Goal: Communication & Community: Answer question/provide support

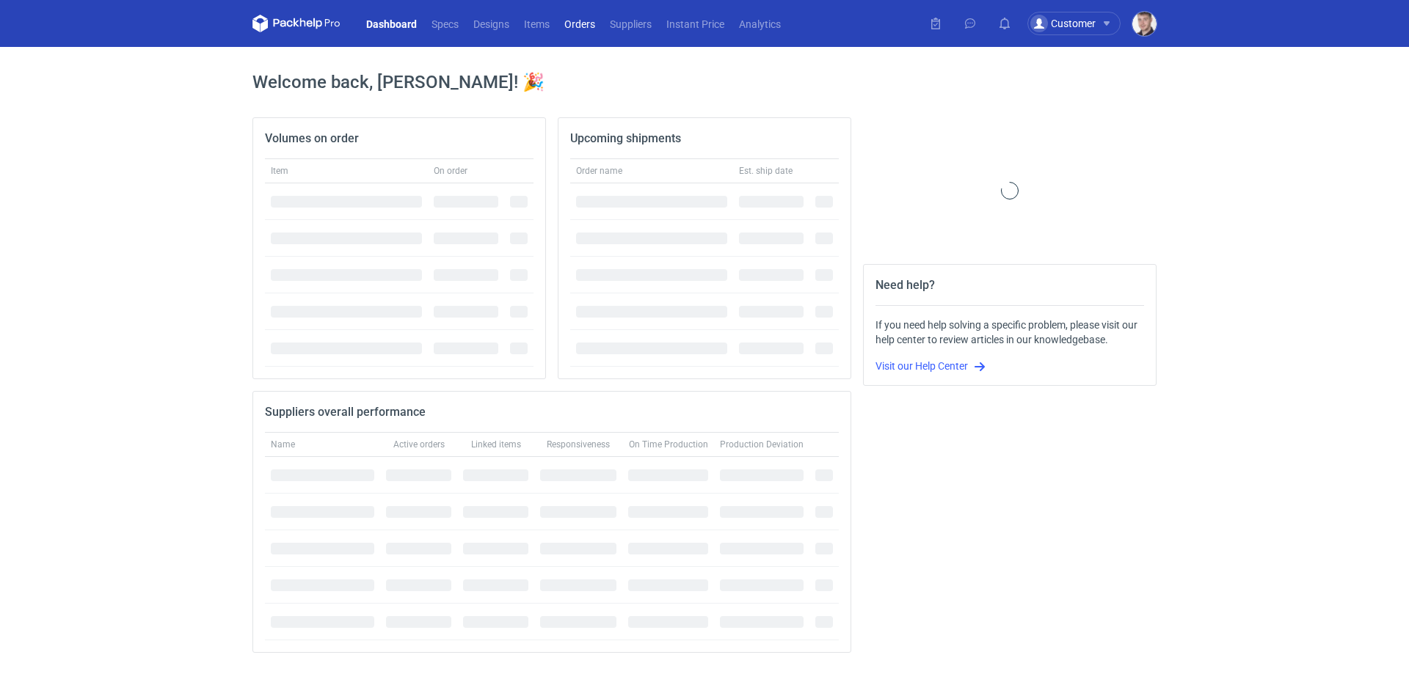
click at [600, 32] on link "Orders" at bounding box center [580, 24] width 46 height 18
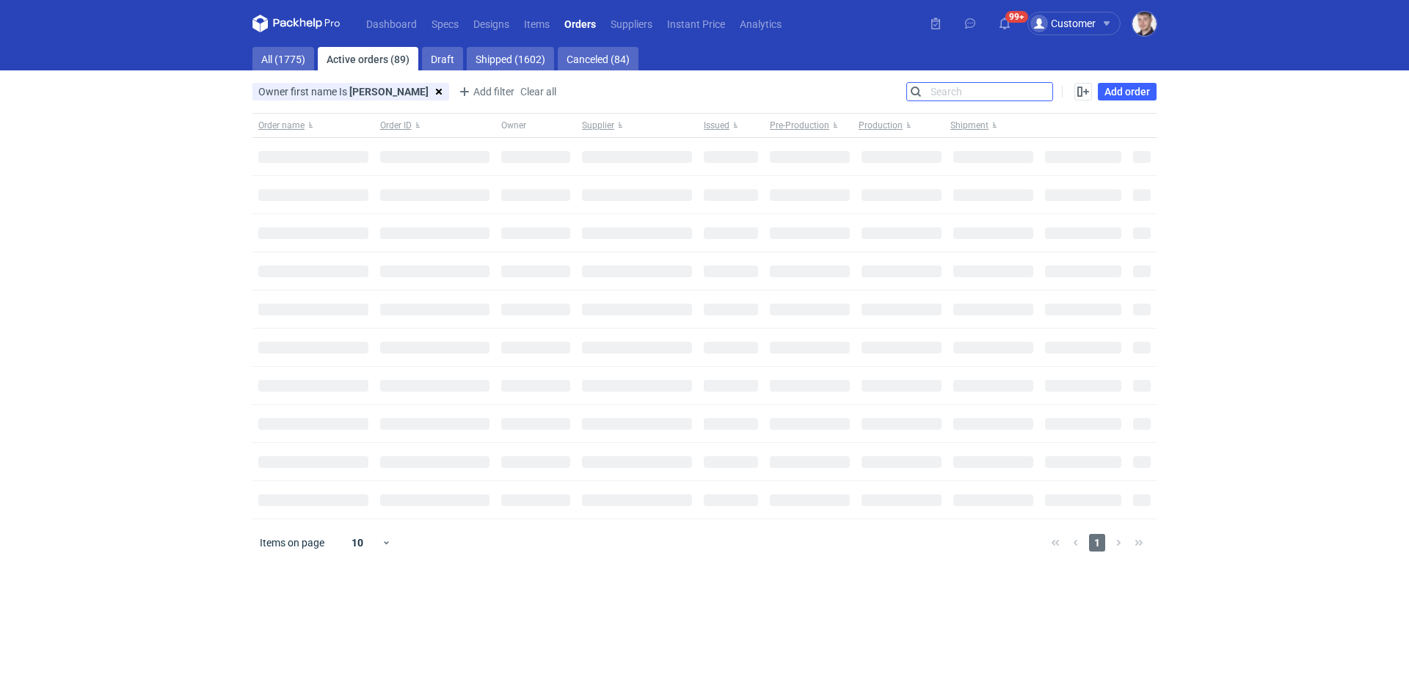
click at [1041, 87] on input "Search" at bounding box center [979, 92] width 145 height 18
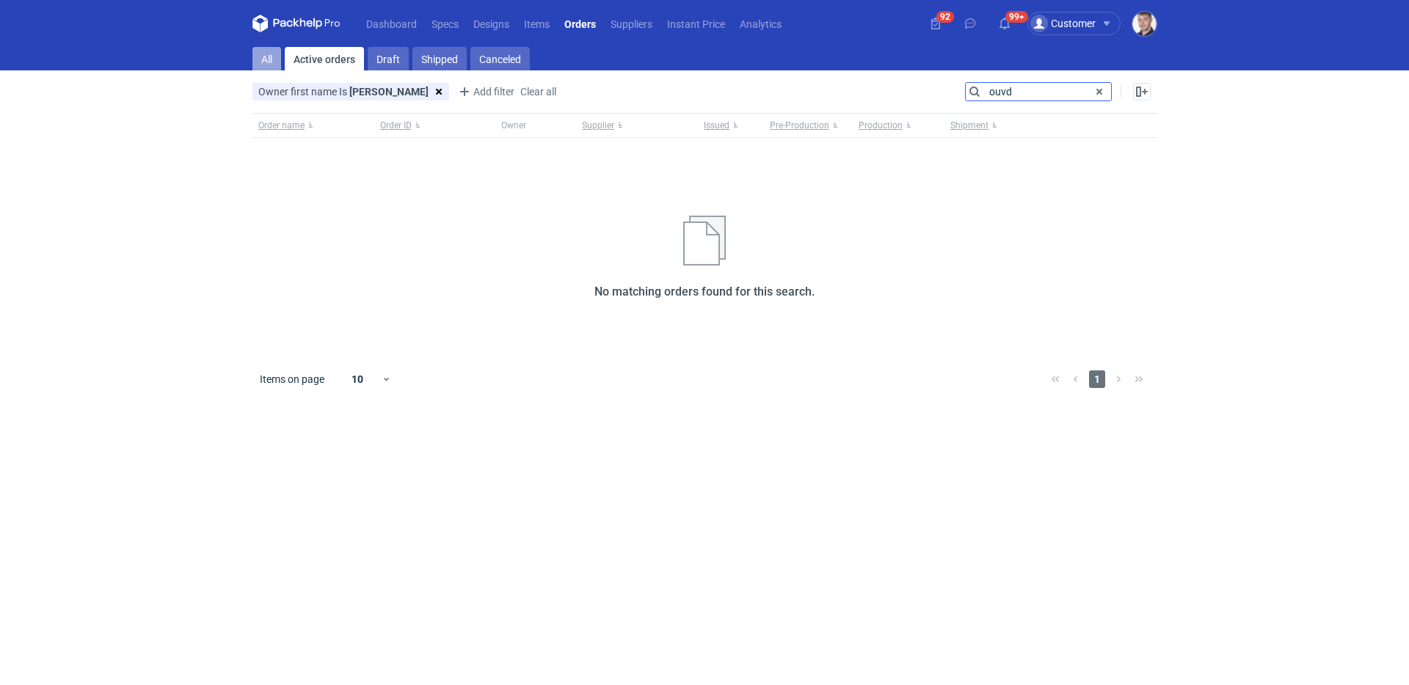
type input "ouvd"
click at [255, 51] on link "All" at bounding box center [266, 58] width 29 height 23
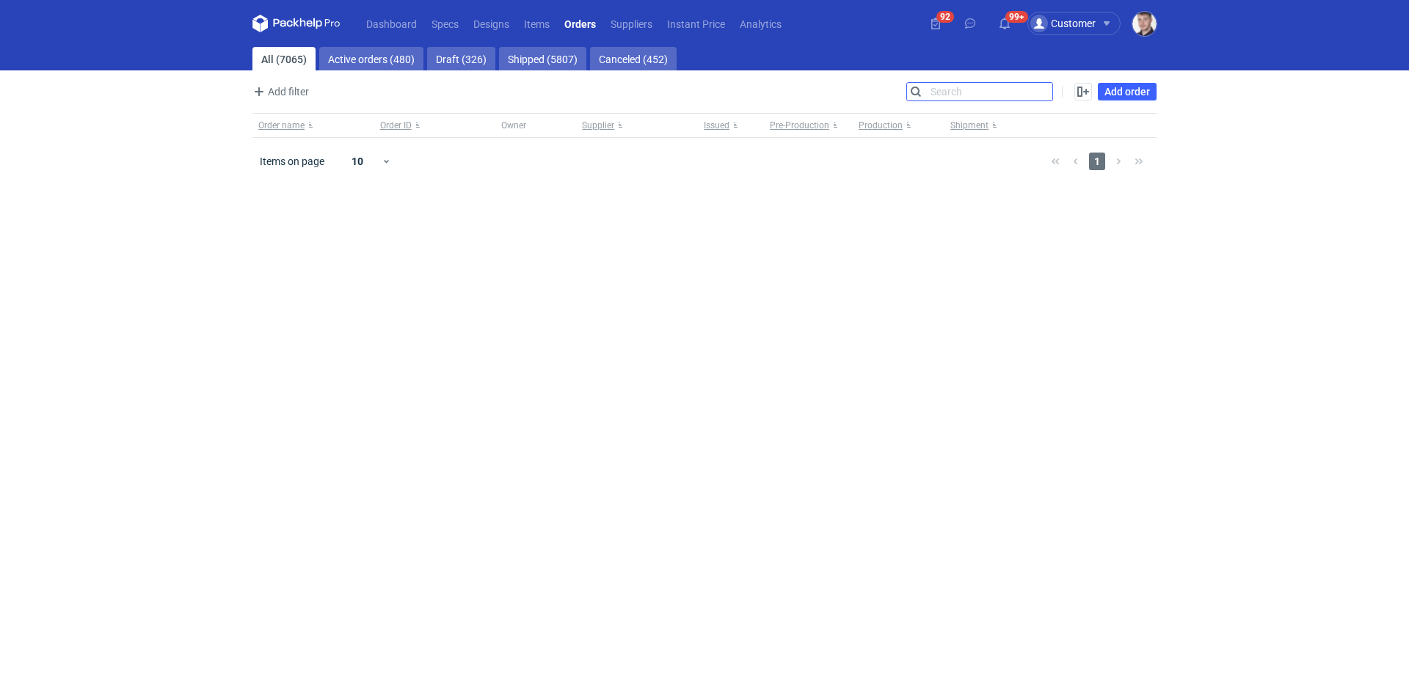
click at [978, 87] on input "Search" at bounding box center [979, 92] width 145 height 18
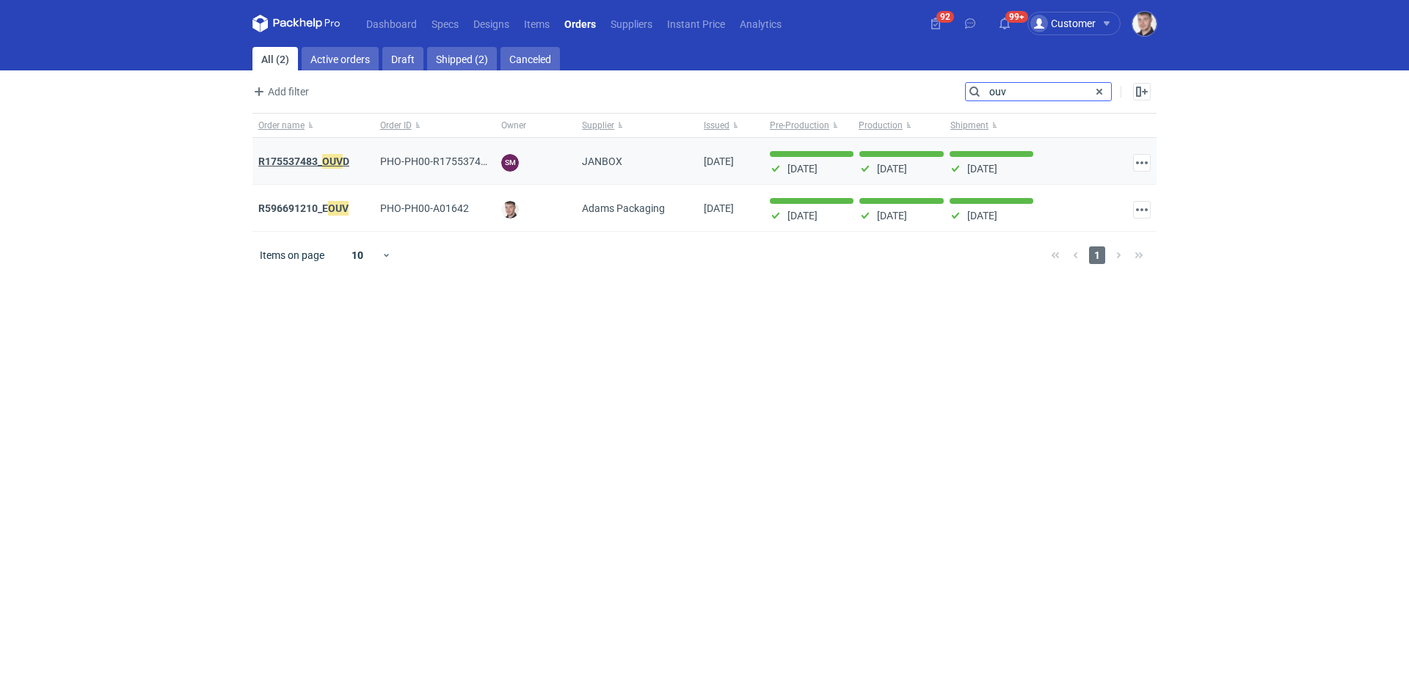
type input "ouv"
click at [283, 159] on strong "R175537483_ OUV D" at bounding box center [303, 161] width 91 height 16
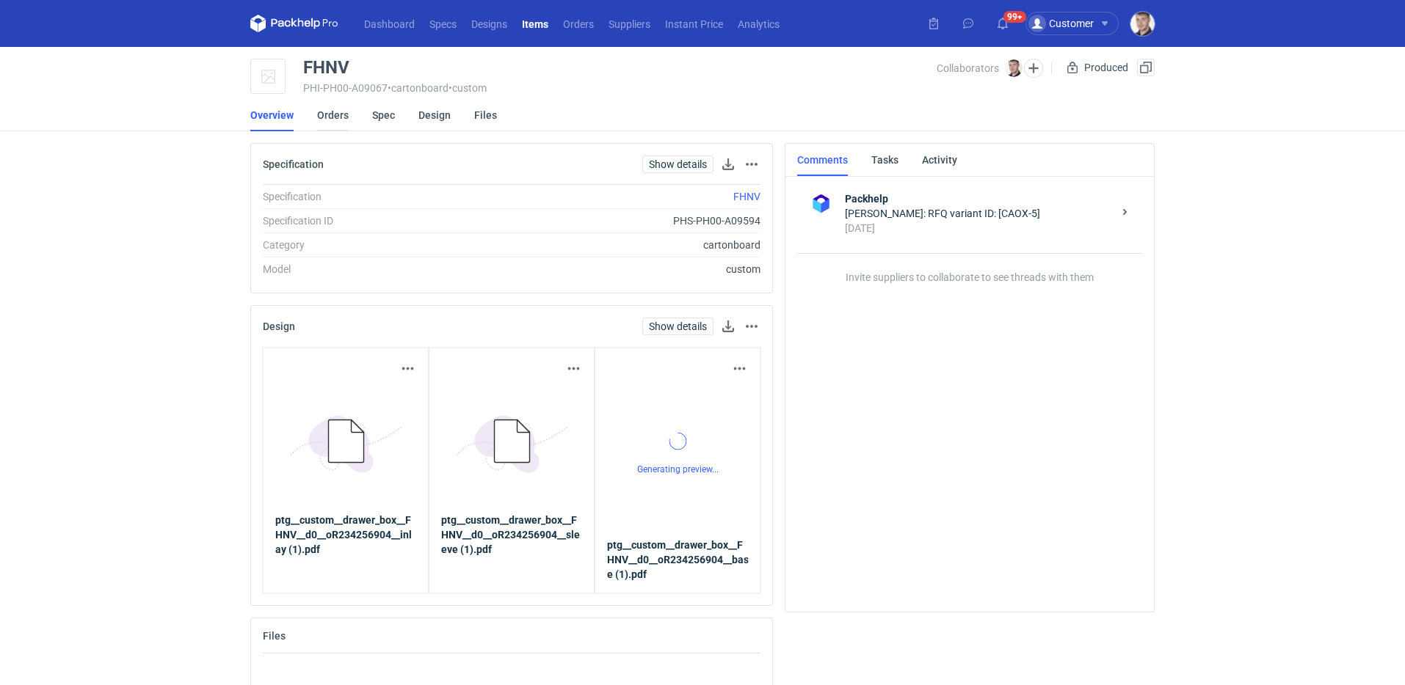
click at [341, 123] on link "Orders" at bounding box center [333, 115] width 32 height 32
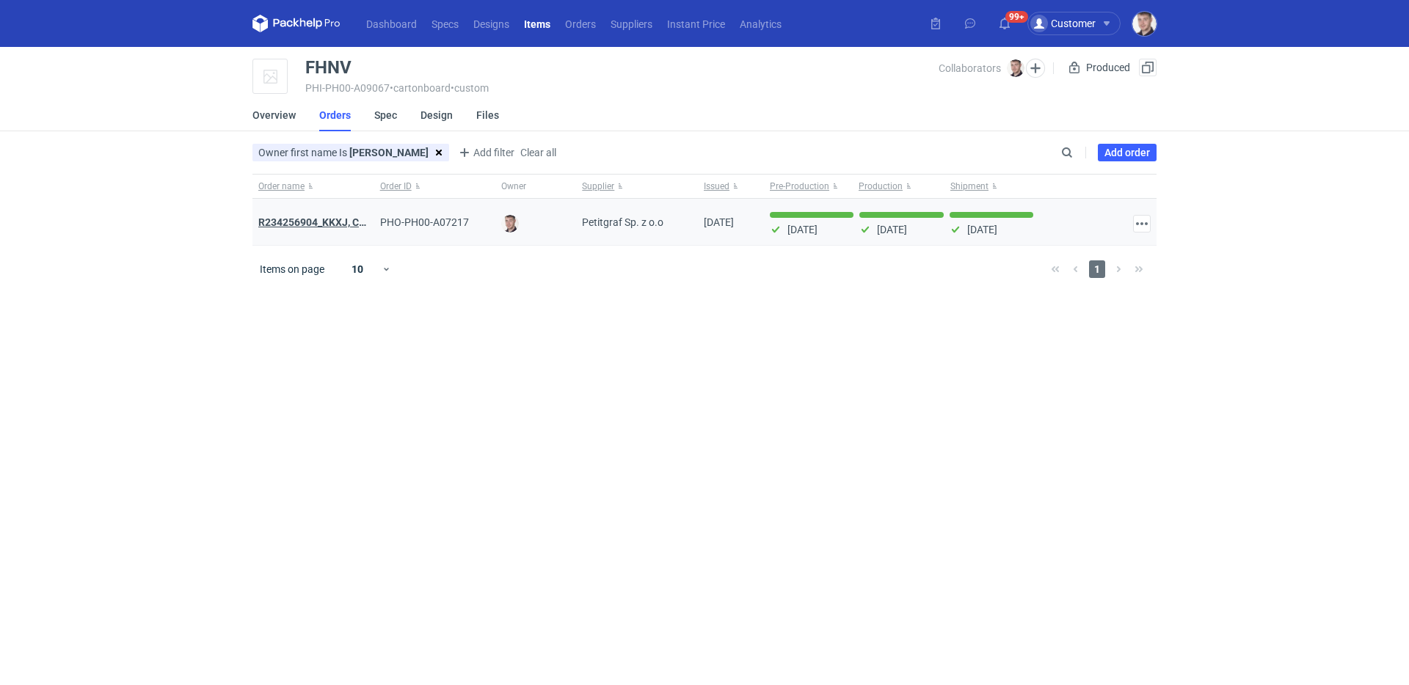
click at [324, 222] on strong "R234256904_KKXJ, CKTY,PCHN, FHNV,TJBT,BVDV,VPVS,UUAJ,HTKI,TWOS,IFEI,BQIJ" at bounding box center [453, 223] width 391 height 12
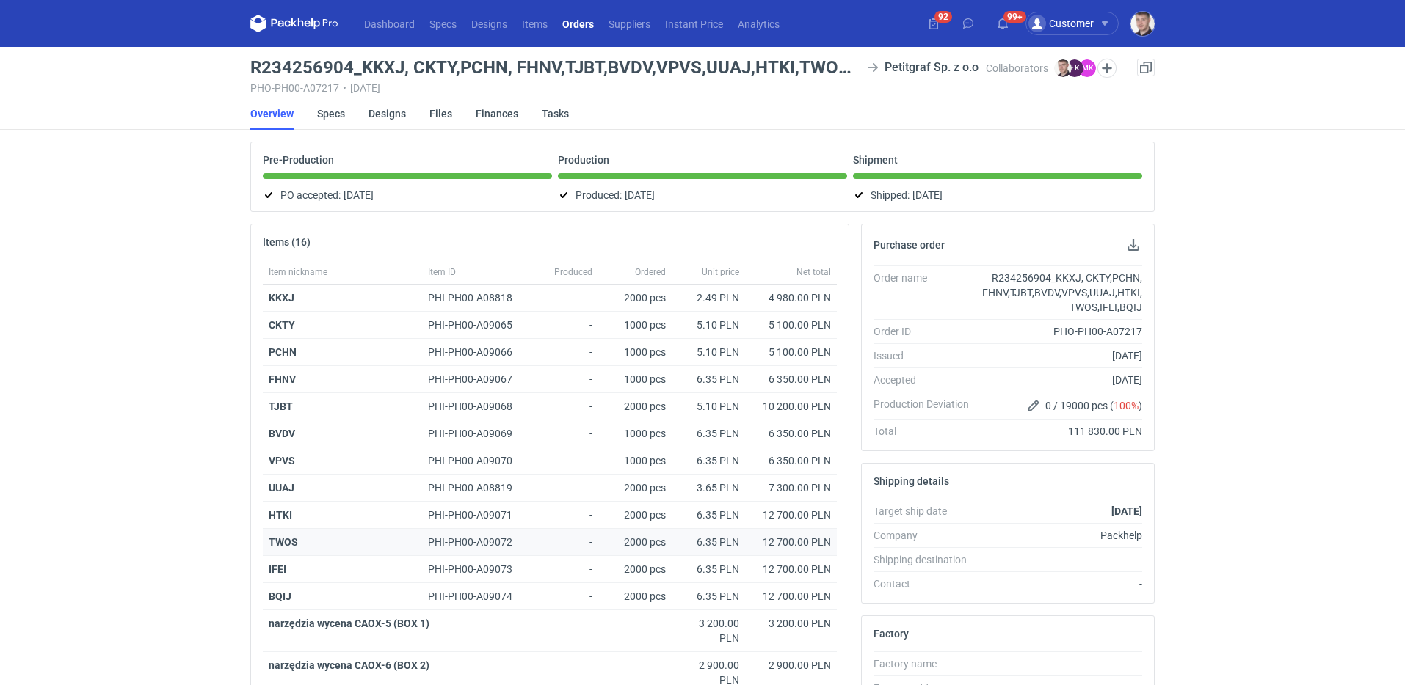
scroll to position [340, 0]
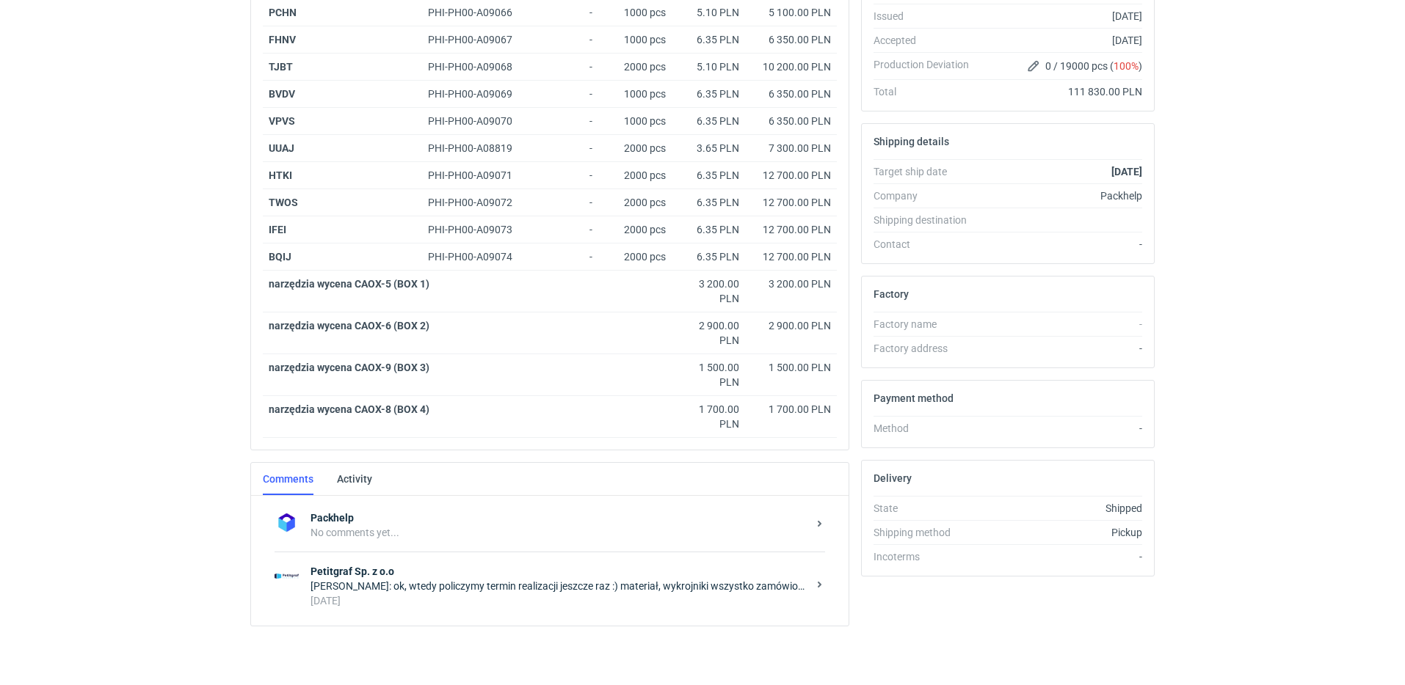
click at [564, 605] on div "9 days ago" at bounding box center [558, 601] width 497 height 15
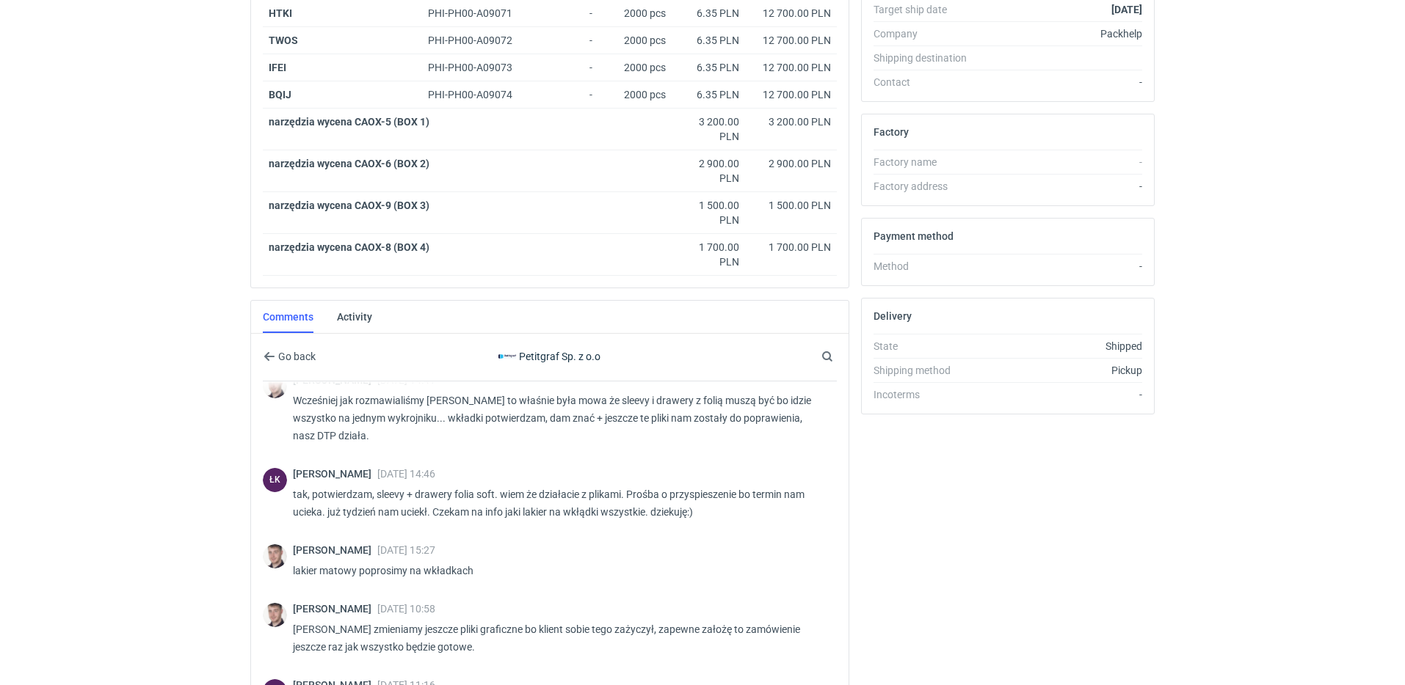
scroll to position [689, 0]
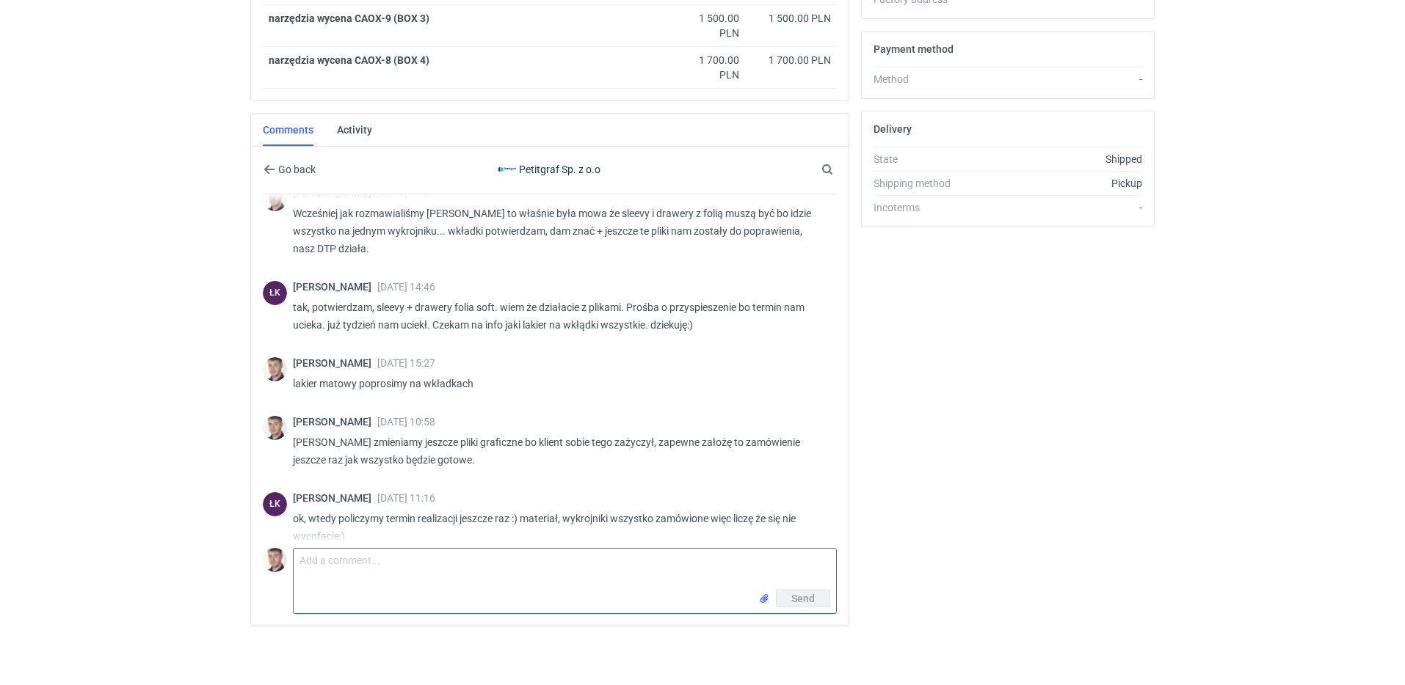
click at [380, 550] on textarea "Comment message" at bounding box center [565, 569] width 542 height 41
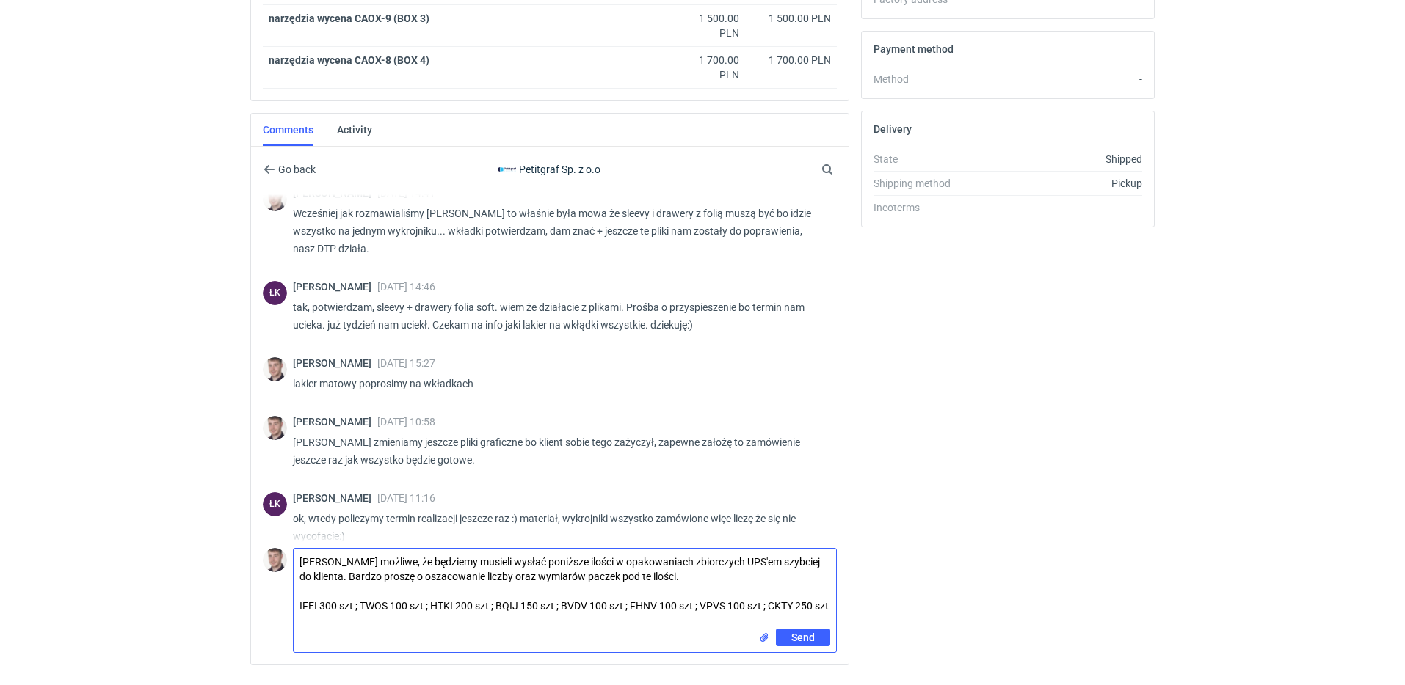
scroll to position [0, 0]
drag, startPoint x: 639, startPoint y: 575, endPoint x: 632, endPoint y: 577, distance: 7.7
click at [630, 578] on textarea "Panie Łukaszu możliwe, że będziemy musieli wysłać poniższe ilości w opakowaniac…" at bounding box center [565, 596] width 542 height 95
type textarea "Panie Łukaszu możliwe, że będziemy musieli wysłać poniższe ilości w opakowaniac…"
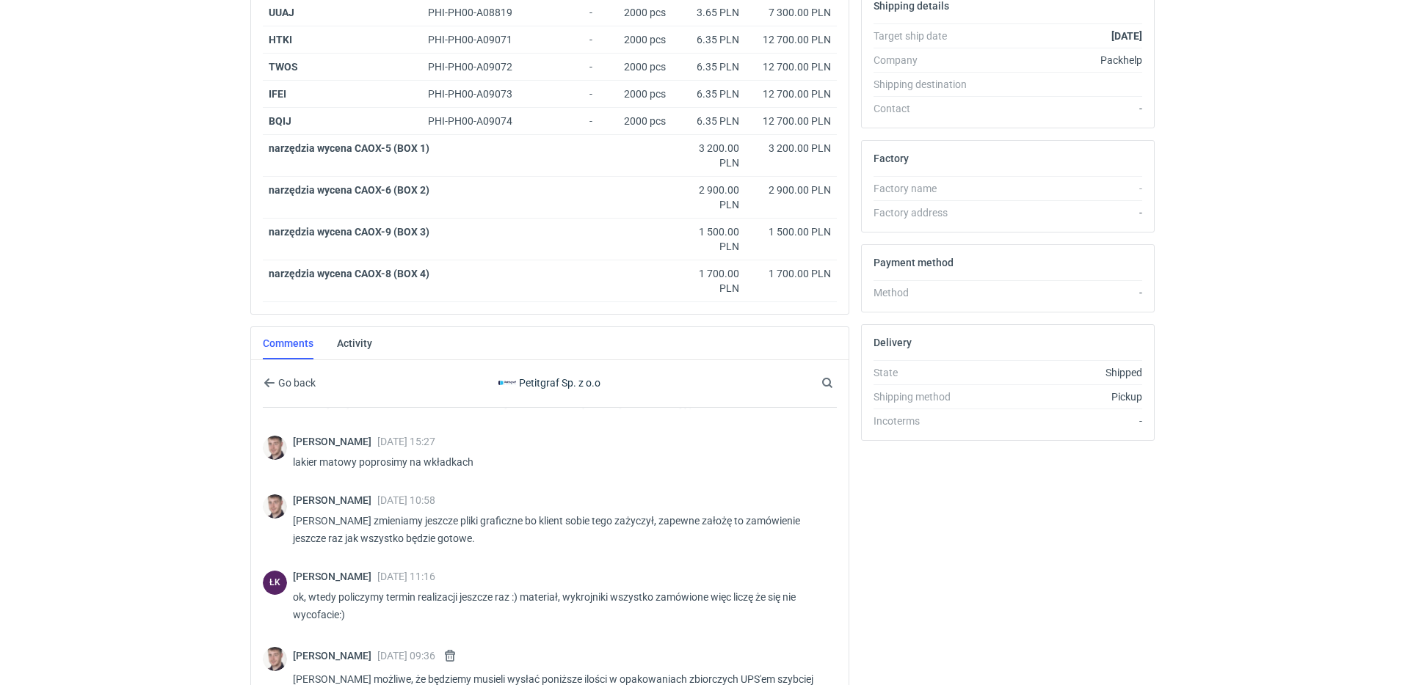
scroll to position [689, 0]
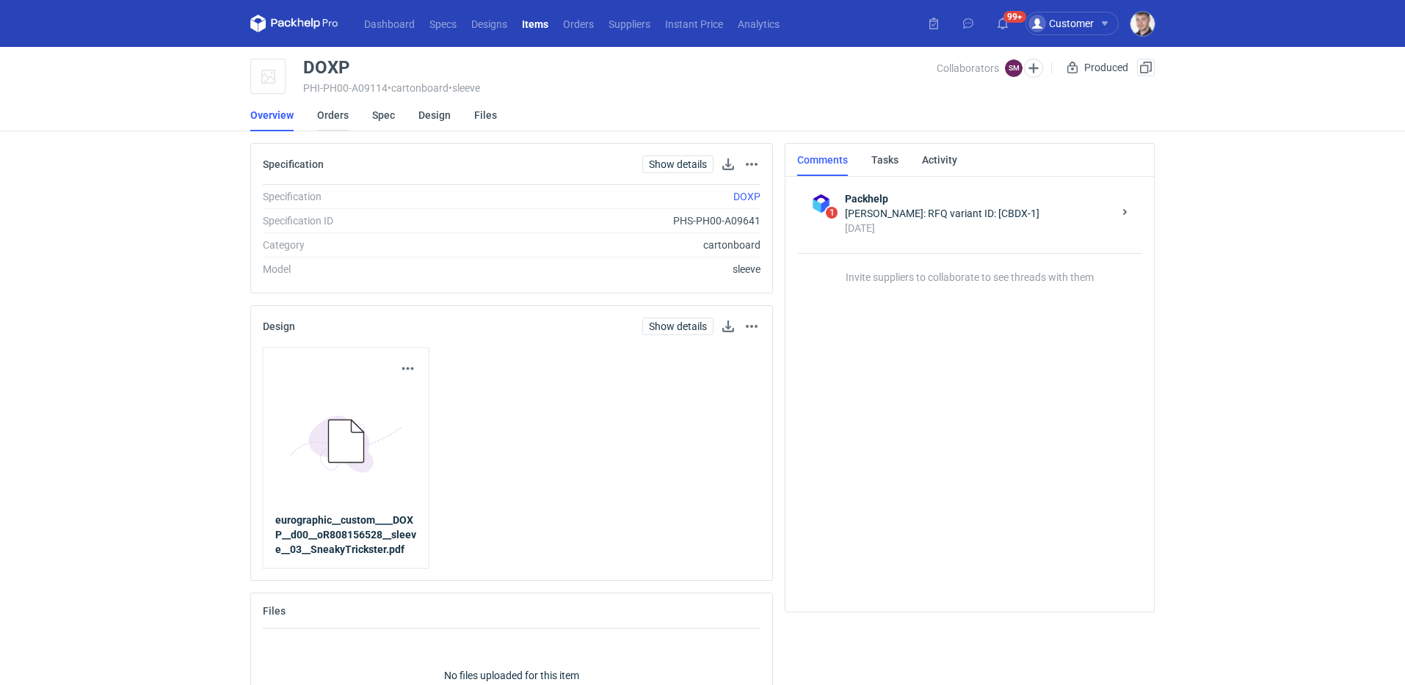
click at [340, 119] on link "Orders" at bounding box center [333, 115] width 32 height 32
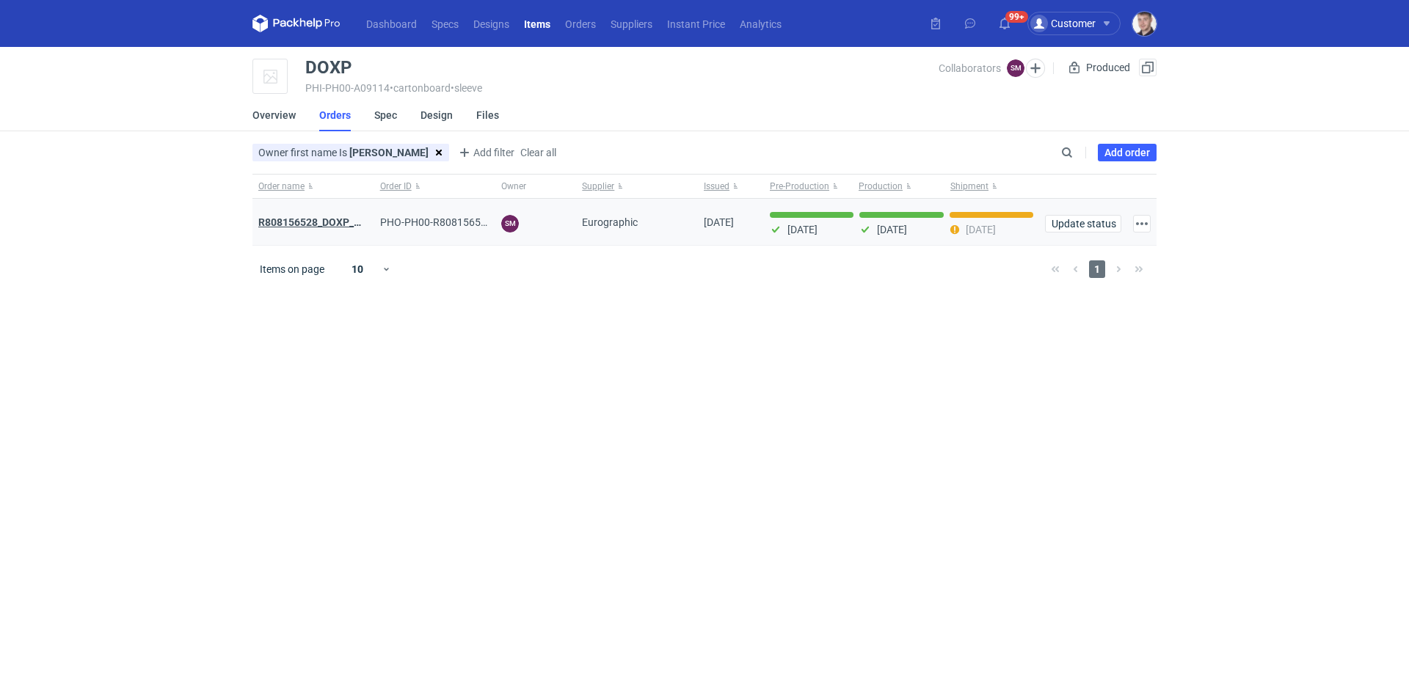
click at [330, 219] on strong "R808156528_DOXP_QFAF_BZBP_ZUYK_WQLV_OKHN_JELH_EVFV_FTDR_ZOWV_CHID_YARY_QVFE_PQS…" at bounding box center [517, 223] width 518 height 12
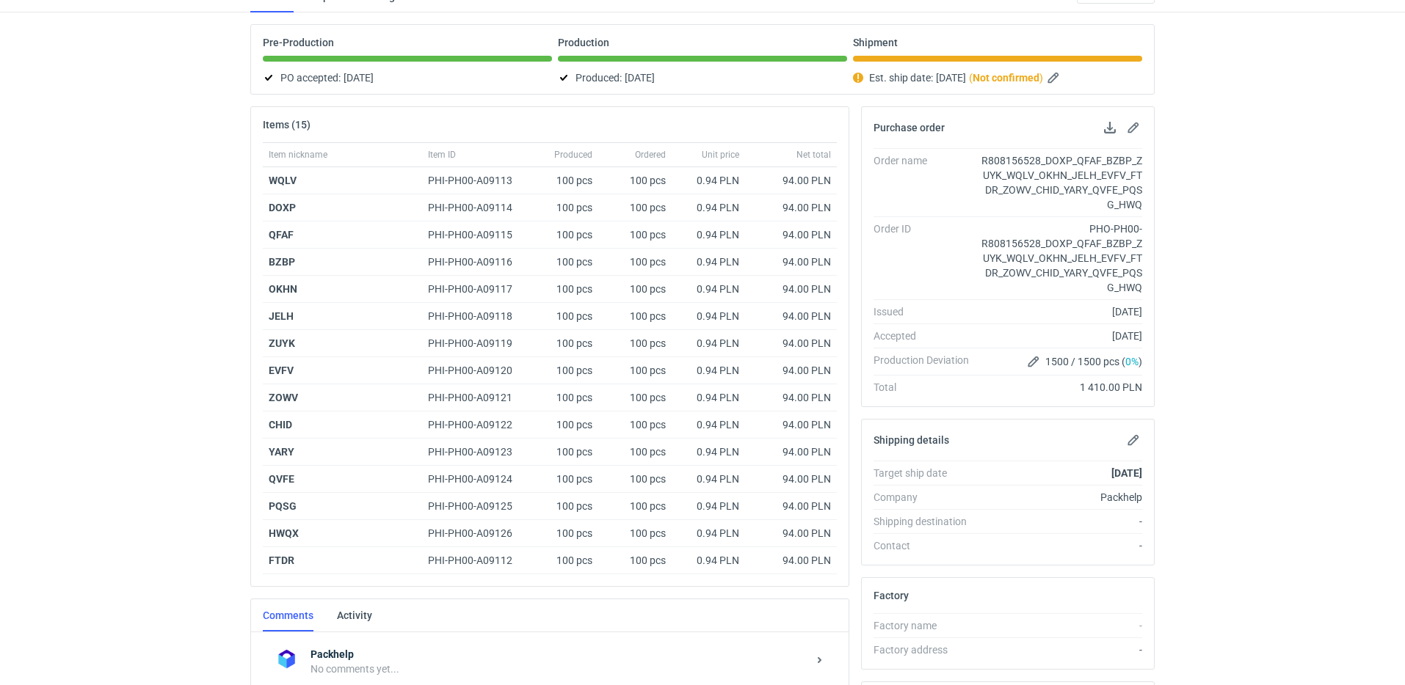
scroll to position [299, 0]
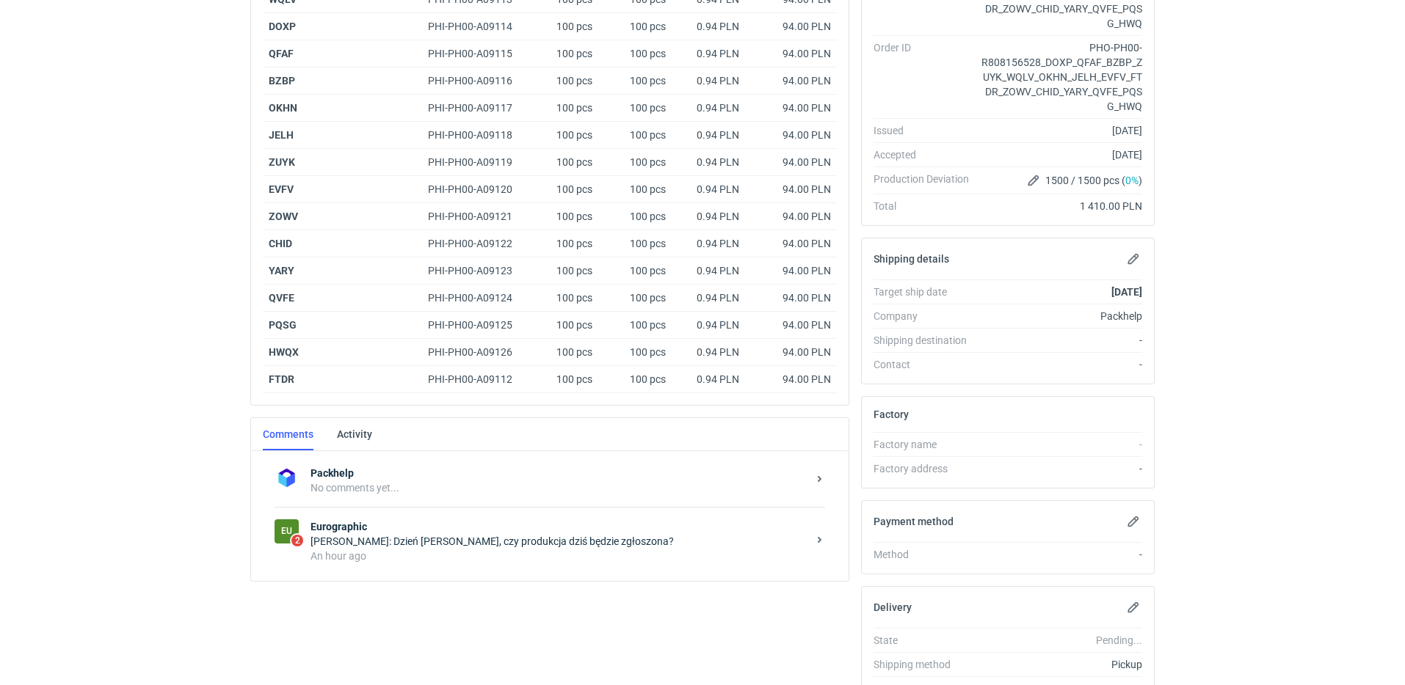
click at [534, 553] on div "An hour ago" at bounding box center [558, 556] width 497 height 15
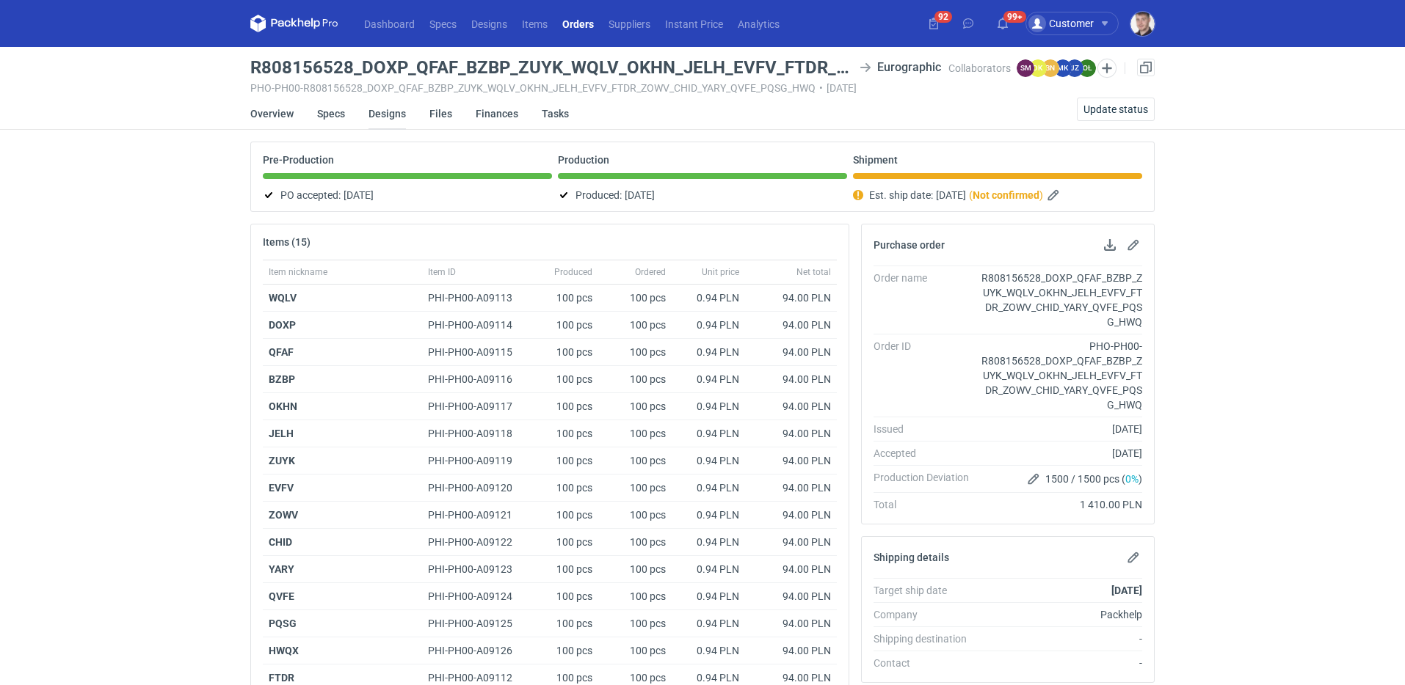
click at [375, 115] on link "Designs" at bounding box center [386, 114] width 37 height 32
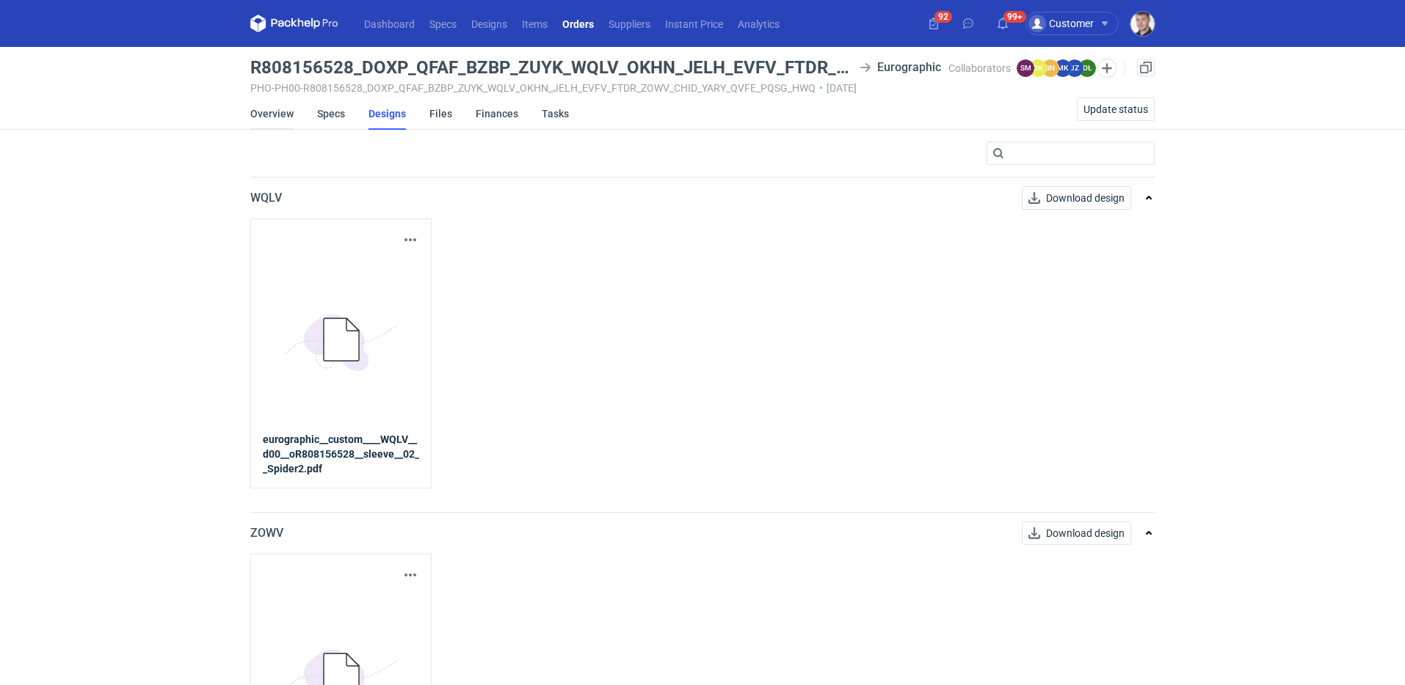
click at [291, 117] on link "Overview" at bounding box center [271, 114] width 43 height 32
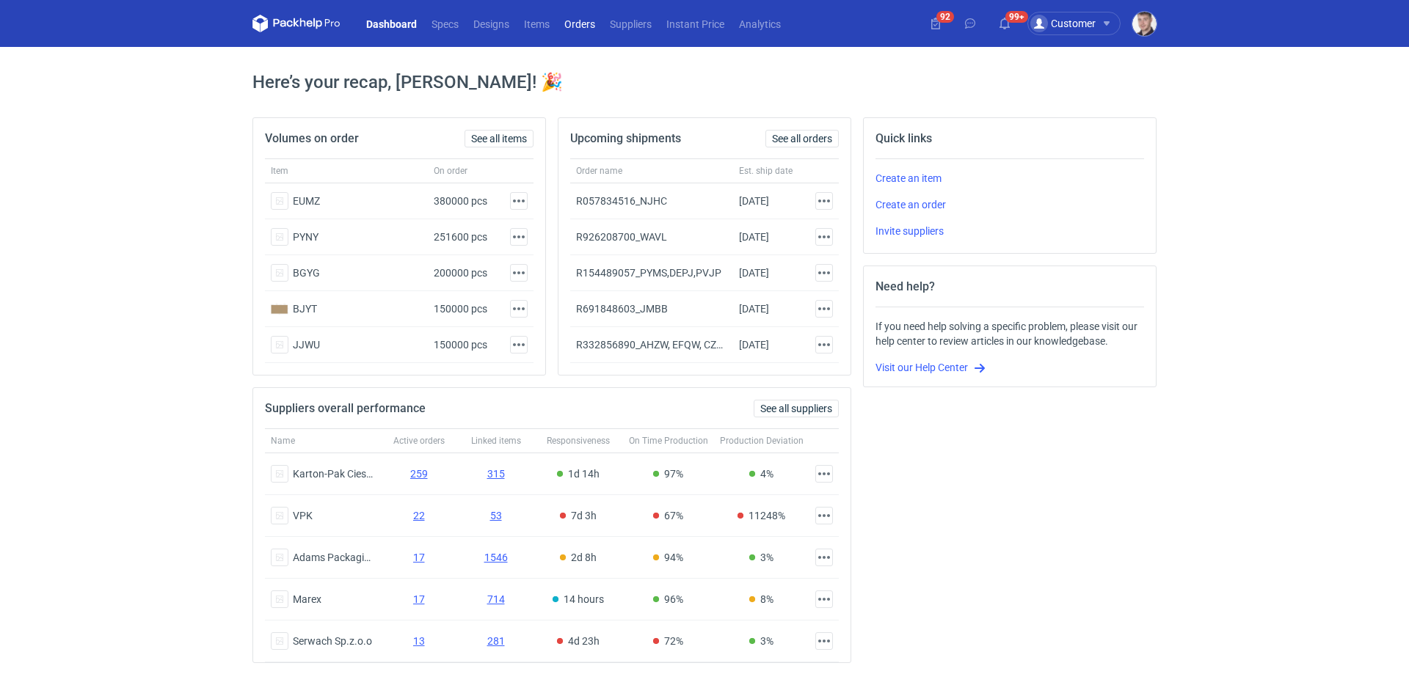
click at [575, 28] on link "Orders" at bounding box center [580, 24] width 46 height 18
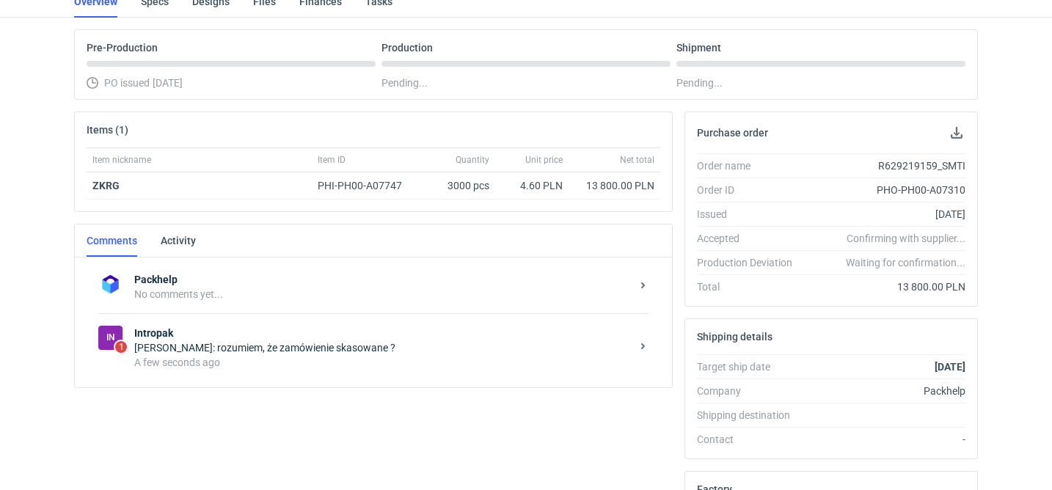
scroll to position [114, 0]
click at [313, 362] on div "A few seconds ago" at bounding box center [382, 361] width 497 height 15
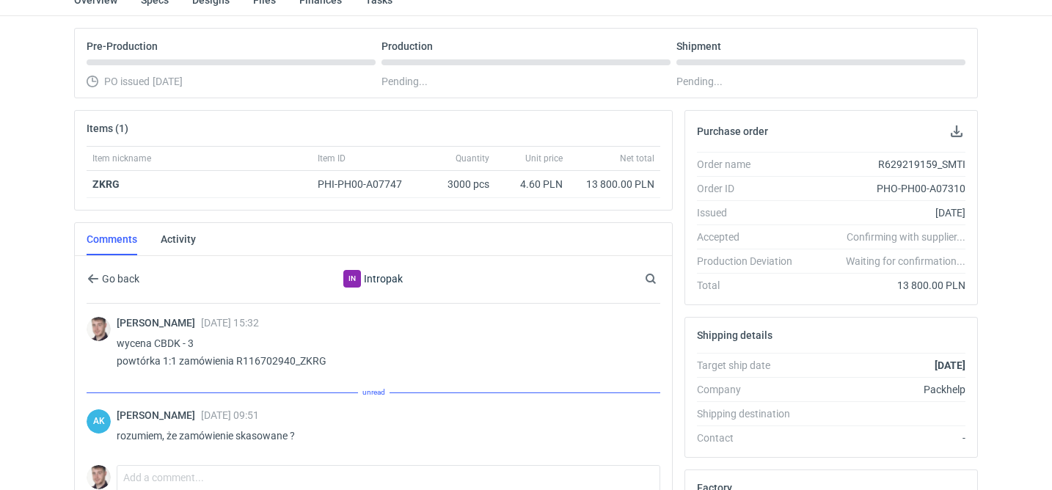
scroll to position [243, 0]
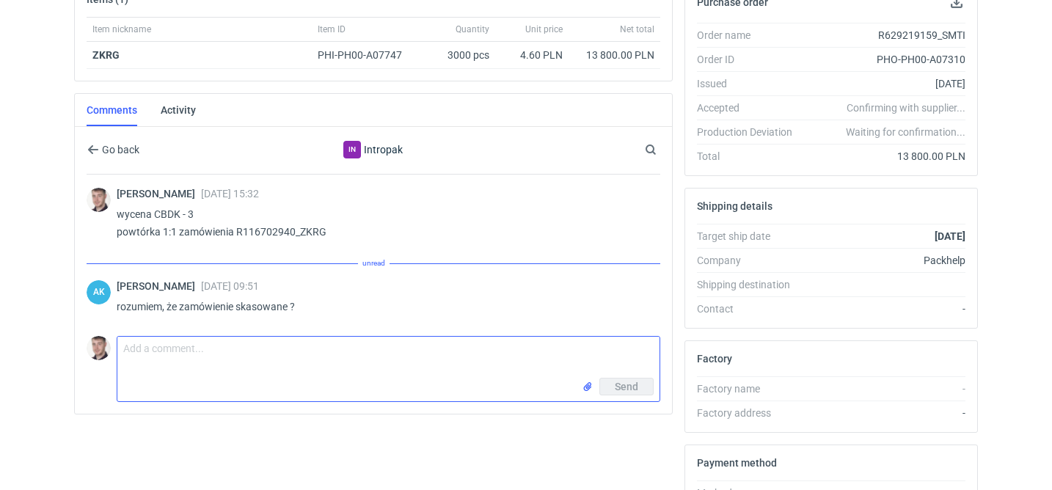
click at [279, 338] on textarea "Comment message" at bounding box center [388, 357] width 542 height 41
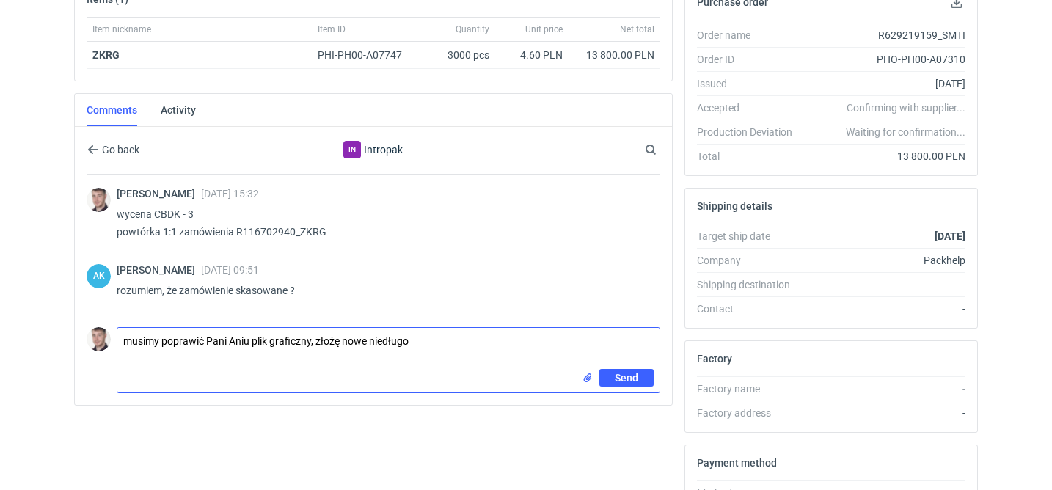
type textarea "musimy poprawić Pani Aniu plik graficzny, złożę nowe niedługo"
